Goal: Information Seeking & Learning: Learn about a topic

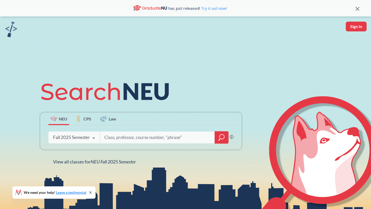
click at [114, 138] on input "search" at bounding box center [157, 137] width 107 height 11
type input "i"
type input "biol2302"
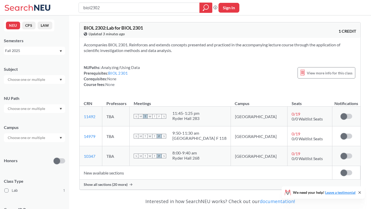
click at [101, 183] on span "Show all sections (20 more)" at bounding box center [106, 185] width 44 height 5
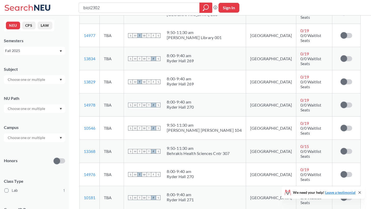
scroll to position [292, 0]
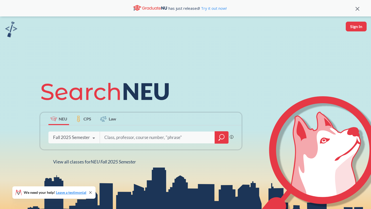
click at [122, 139] on input "search" at bounding box center [157, 137] width 107 height 11
type input "biol2302"
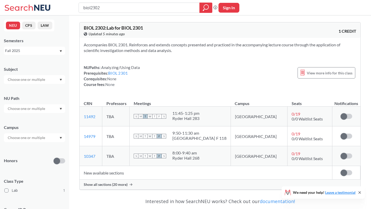
click at [111, 186] on span "Show all sections (20 more)" at bounding box center [106, 185] width 44 height 5
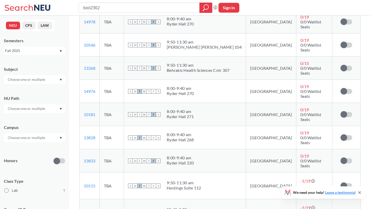
scroll to position [371, 0]
